Goal: Task Accomplishment & Management: Use online tool/utility

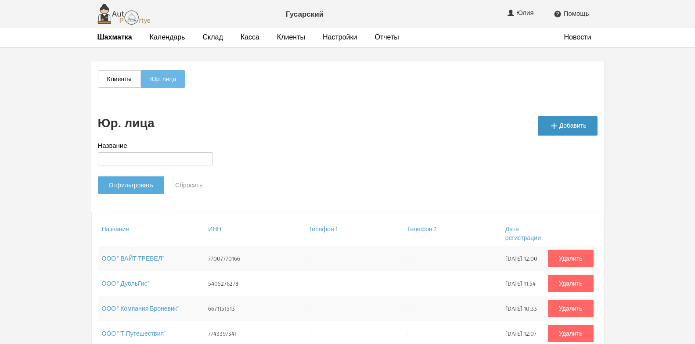
click at [559, 130] on icon "" at bounding box center [554, 126] width 11 height 11
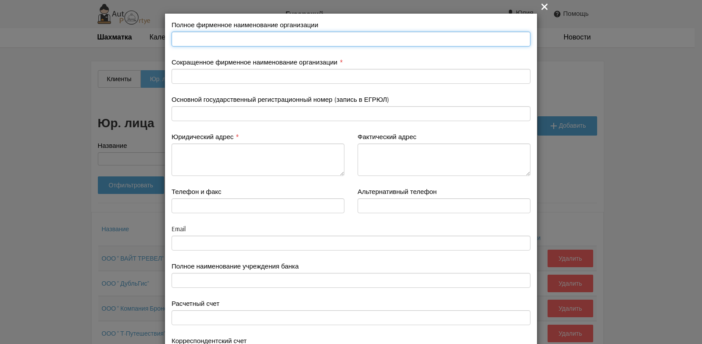
click at [206, 43] on input "text" at bounding box center [351, 39] width 359 height 15
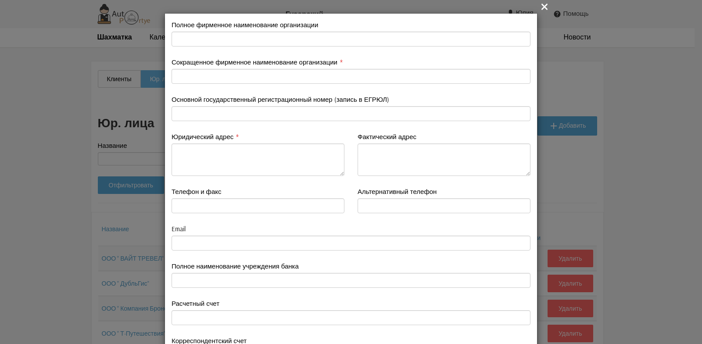
click at [541, 9] on icon "" at bounding box center [545, 6] width 11 height 11
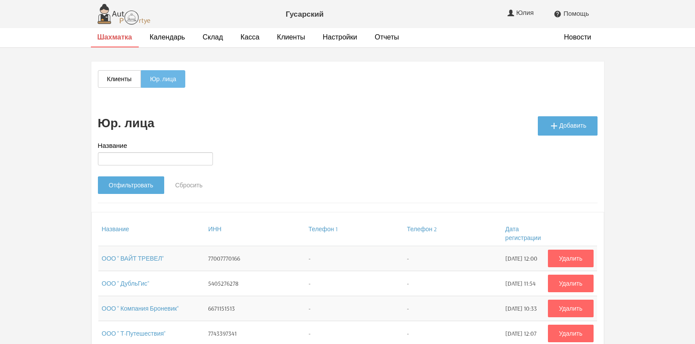
click at [123, 38] on strong "Шахматка" at bounding box center [114, 36] width 35 height 9
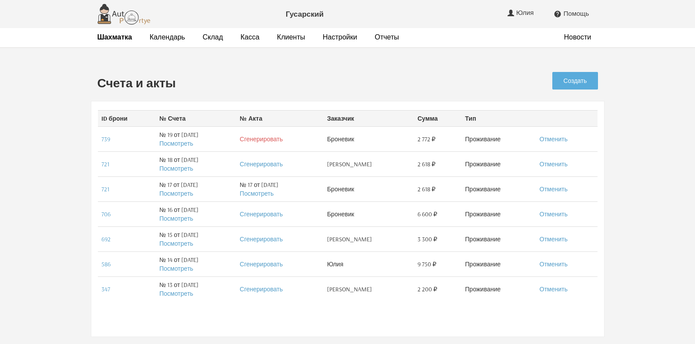
click at [250, 140] on link "Сгенерировать" at bounding box center [261, 139] width 43 height 8
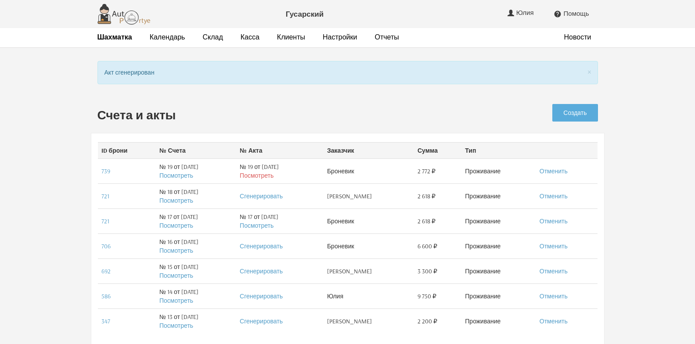
click at [260, 177] on link "Посмотреть" at bounding box center [257, 176] width 34 height 8
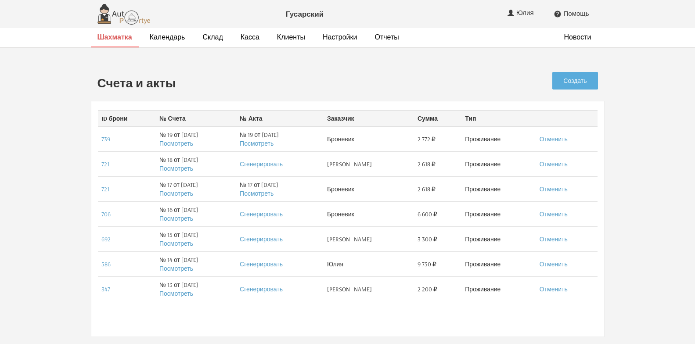
click at [118, 40] on strong "Шахматка" at bounding box center [114, 36] width 35 height 9
